Goal: Task Accomplishment & Management: Manage account settings

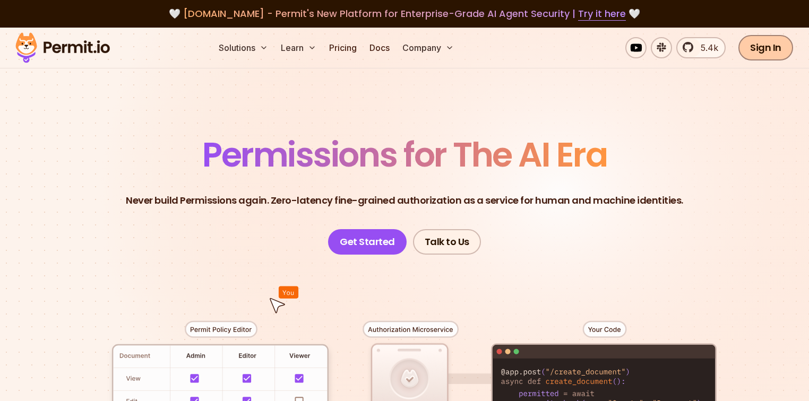
drag, startPoint x: 0, startPoint y: 0, endPoint x: 766, endPoint y: 42, distance: 767.4
click at [766, 42] on link "Sign In" at bounding box center [765, 47] width 55 height 25
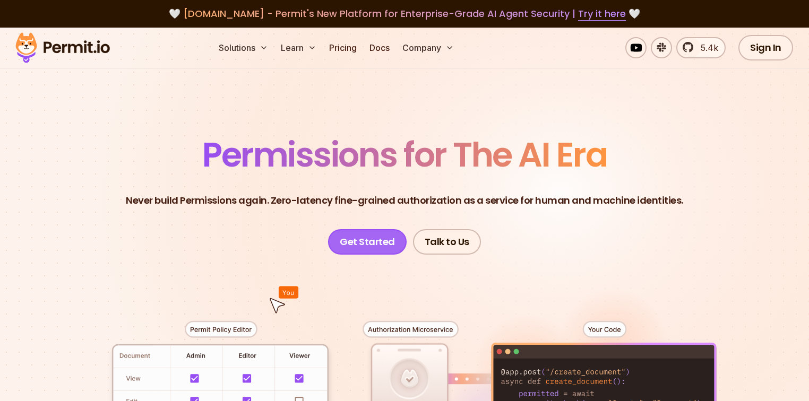
click at [397, 245] on link "Get Started" at bounding box center [367, 241] width 79 height 25
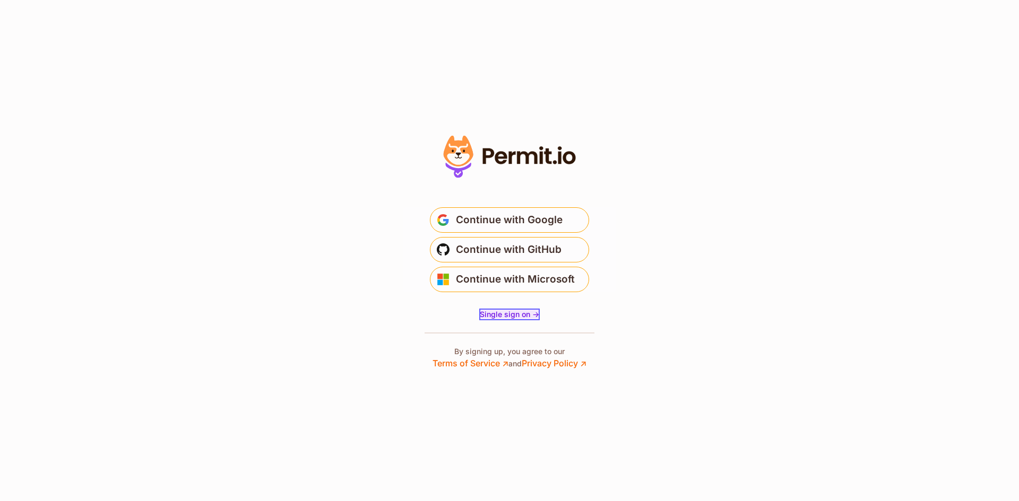
click at [489, 312] on span "Single sign on ->" at bounding box center [509, 314] width 59 height 9
